Goal: Ask a question

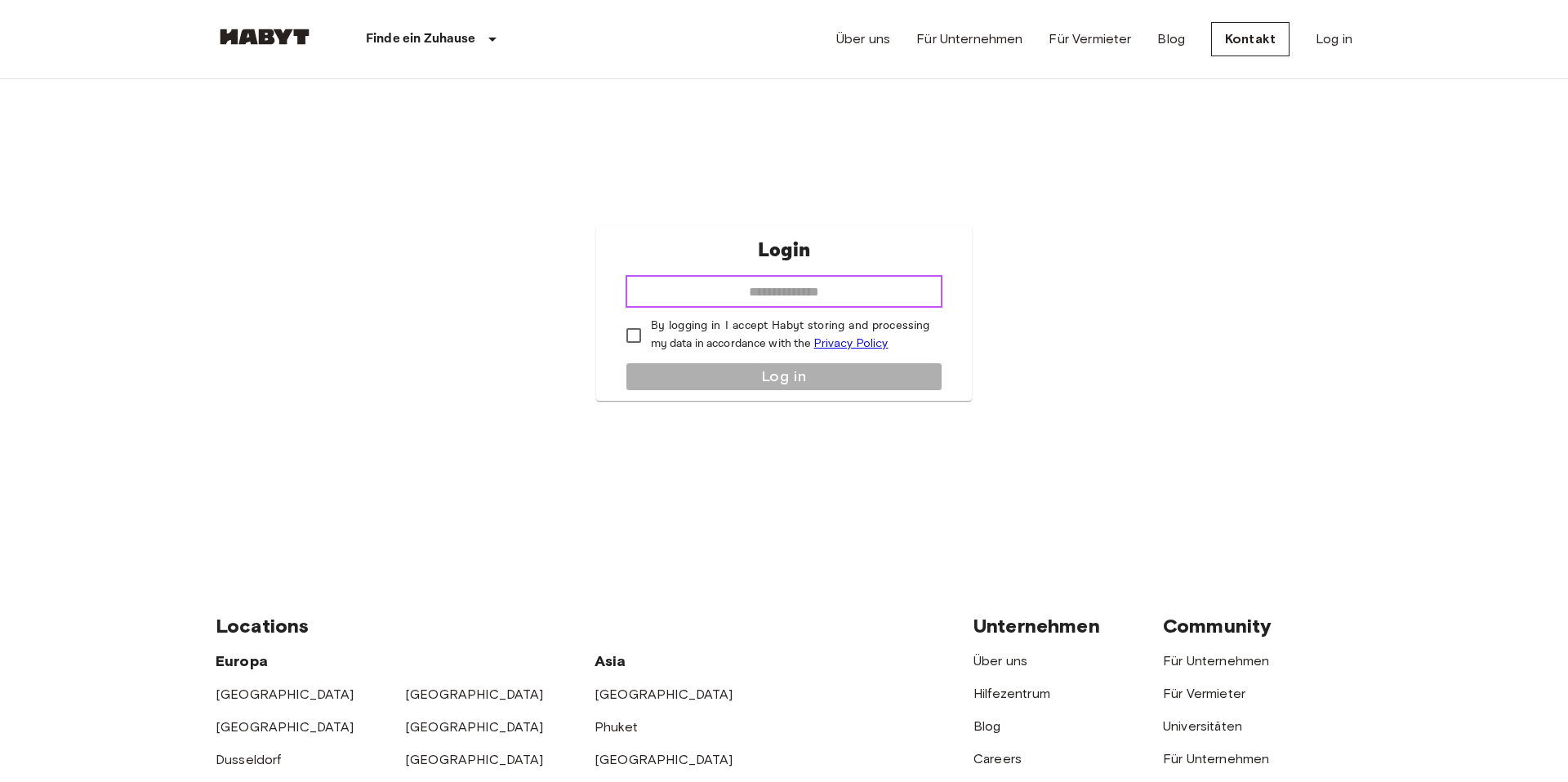
click at [806, 286] on input "email" at bounding box center [784, 292] width 318 height 33
type input "**********"
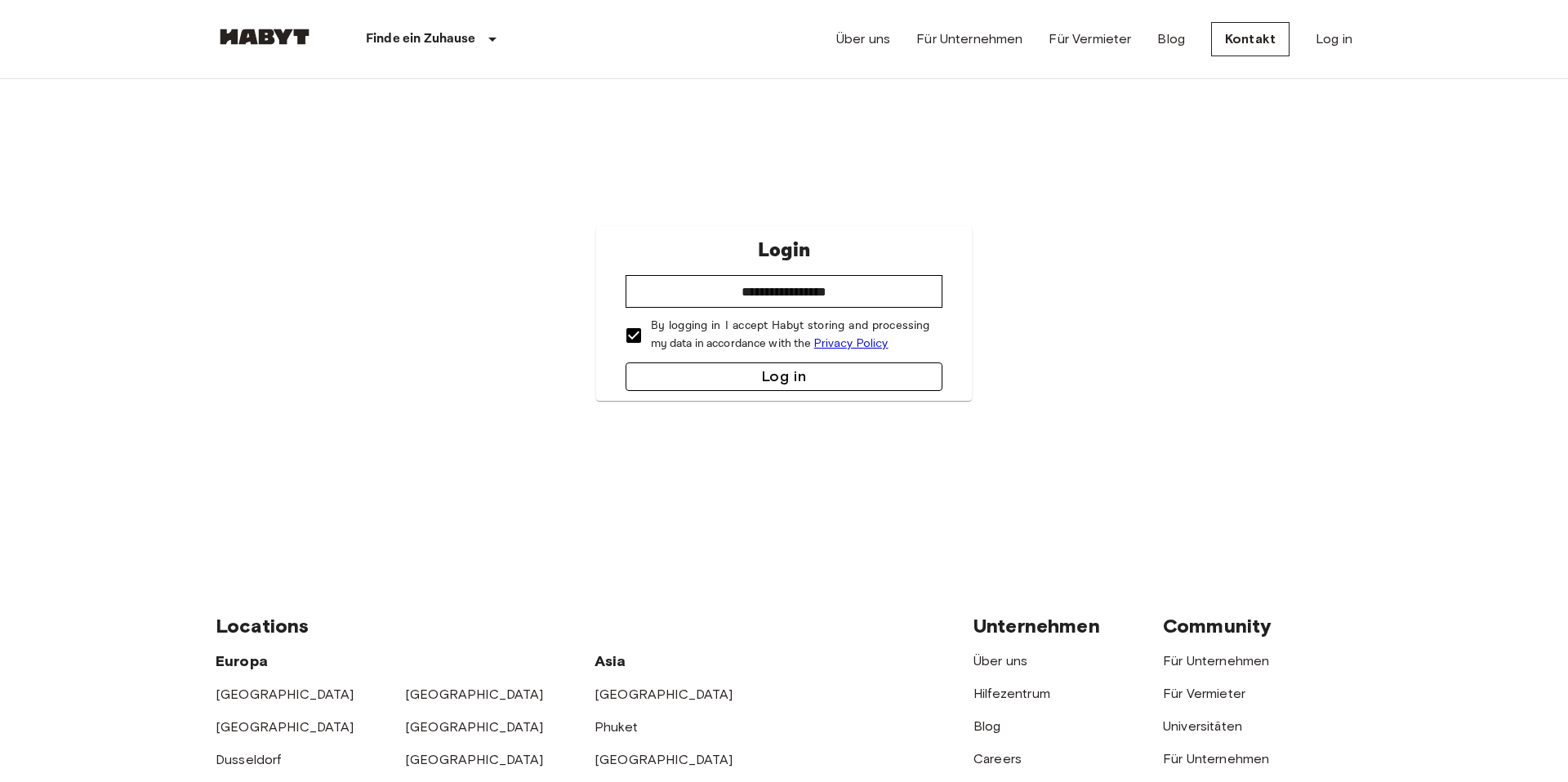
click at [710, 369] on button "Log in" at bounding box center [784, 377] width 318 height 29
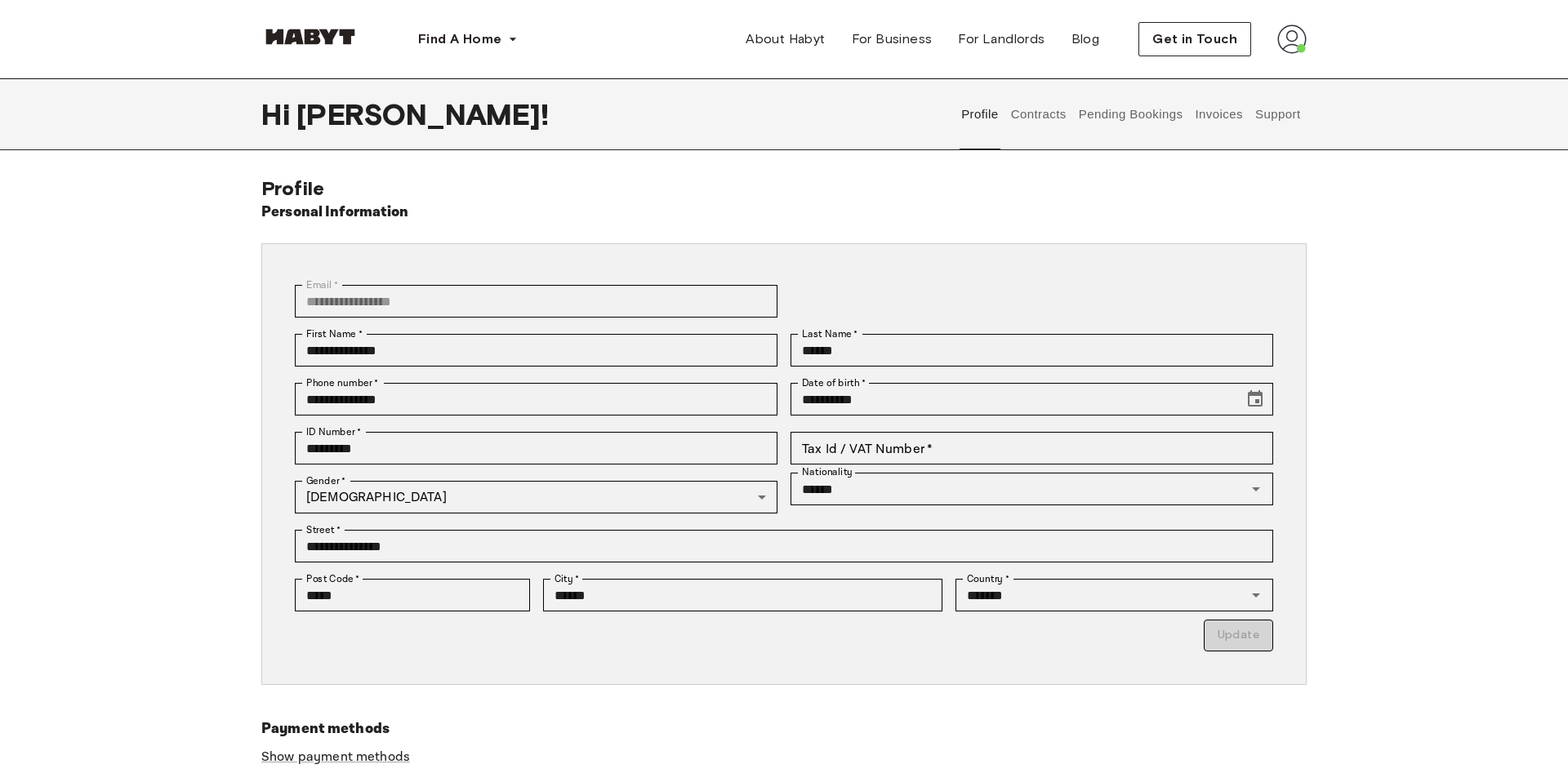
click at [1275, 119] on button "Support" at bounding box center [1277, 114] width 49 height 72
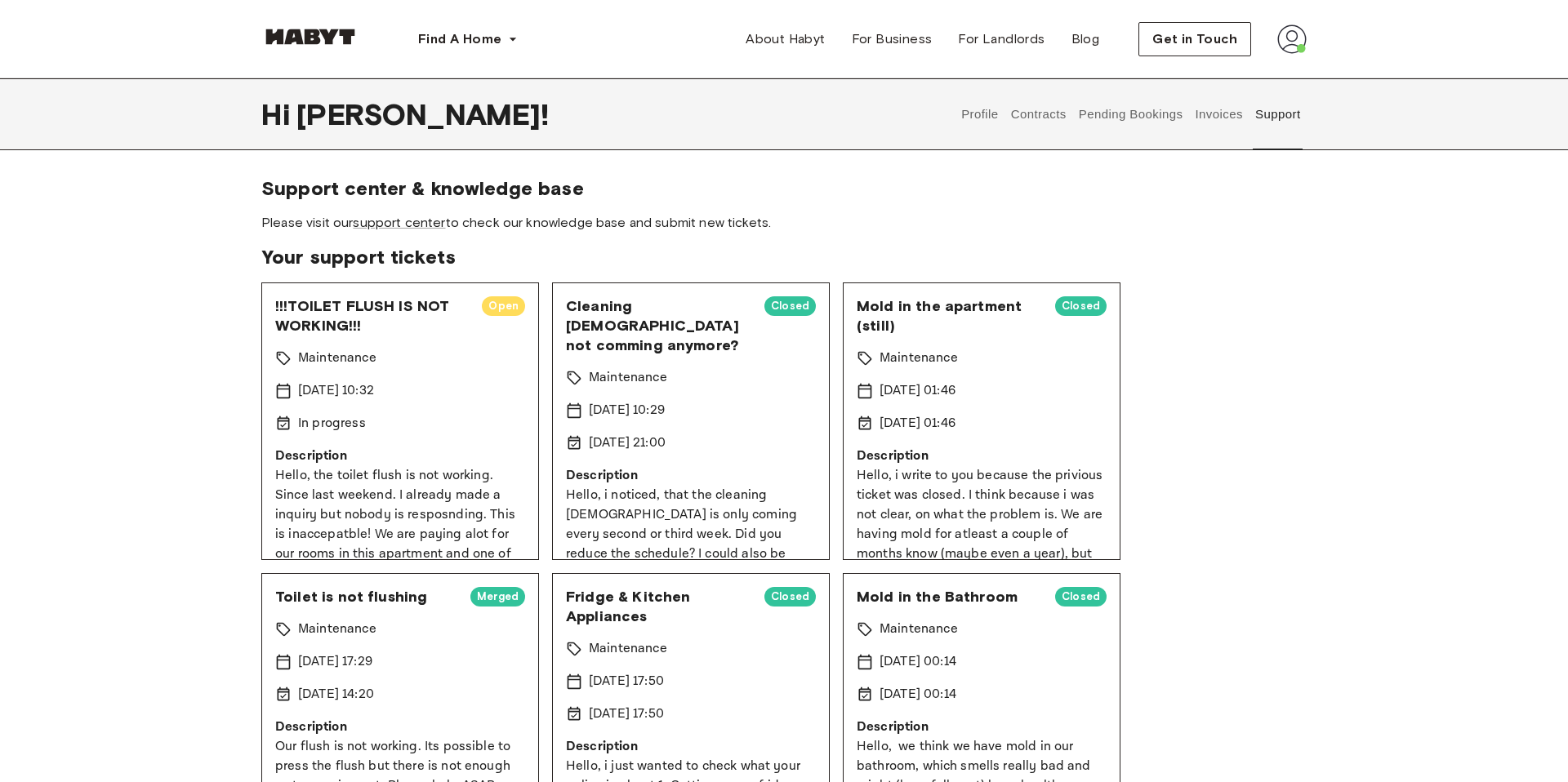
click at [421, 409] on div "!!!TOILET FLUSH IS NOT WORKING!!! Open Maintenance 9 Aug 2025 10:32 In progress…" at bounding box center [400, 421] width 278 height 278
click at [389, 313] on span "!!!TOILET FLUSH IS NOT WORKING!!!" at bounding box center [372, 316] width 194 height 40
click at [390, 465] on p "Description" at bounding box center [400, 457] width 250 height 20
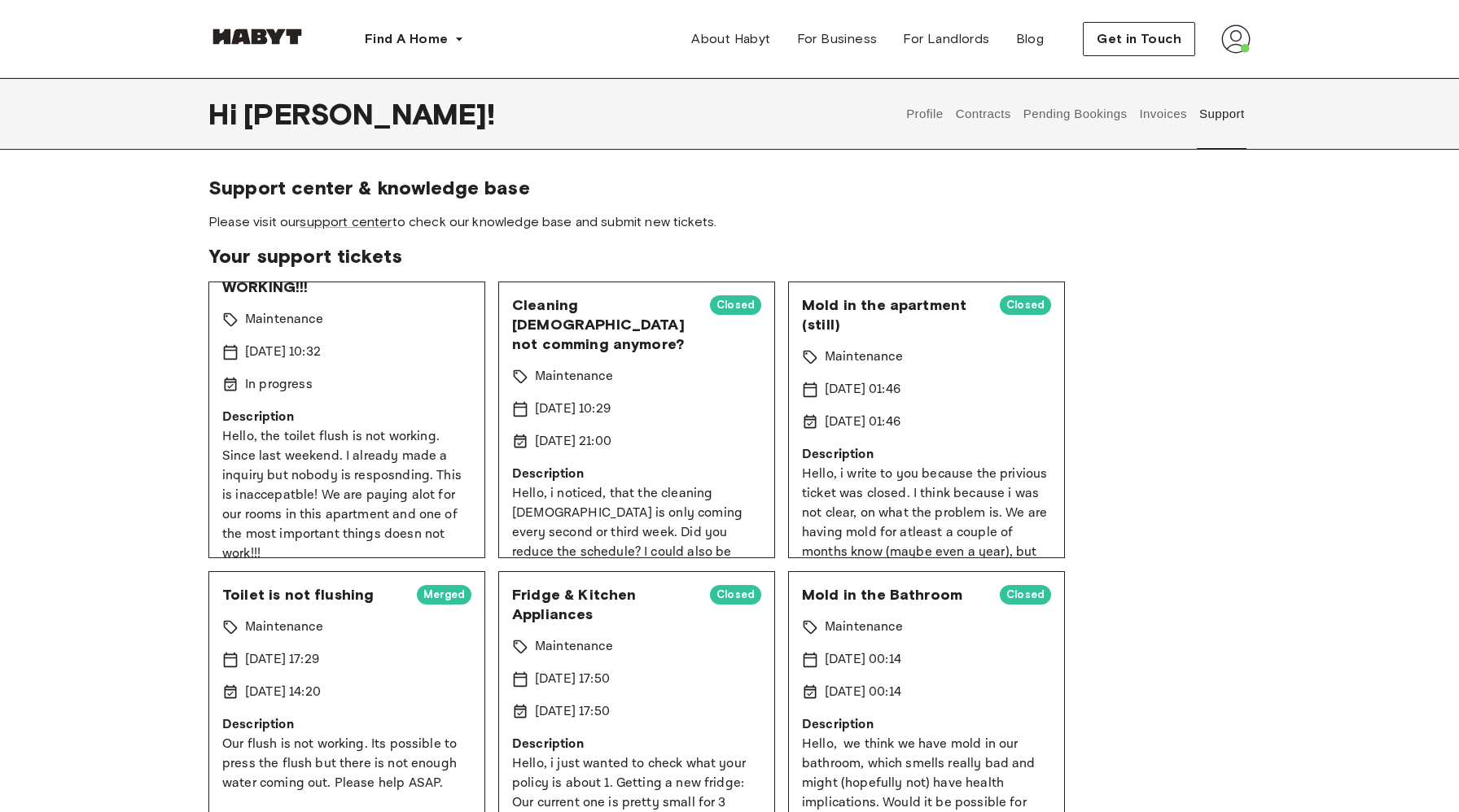
scroll to position [38, 0]
